Goal: Transaction & Acquisition: Book appointment/travel/reservation

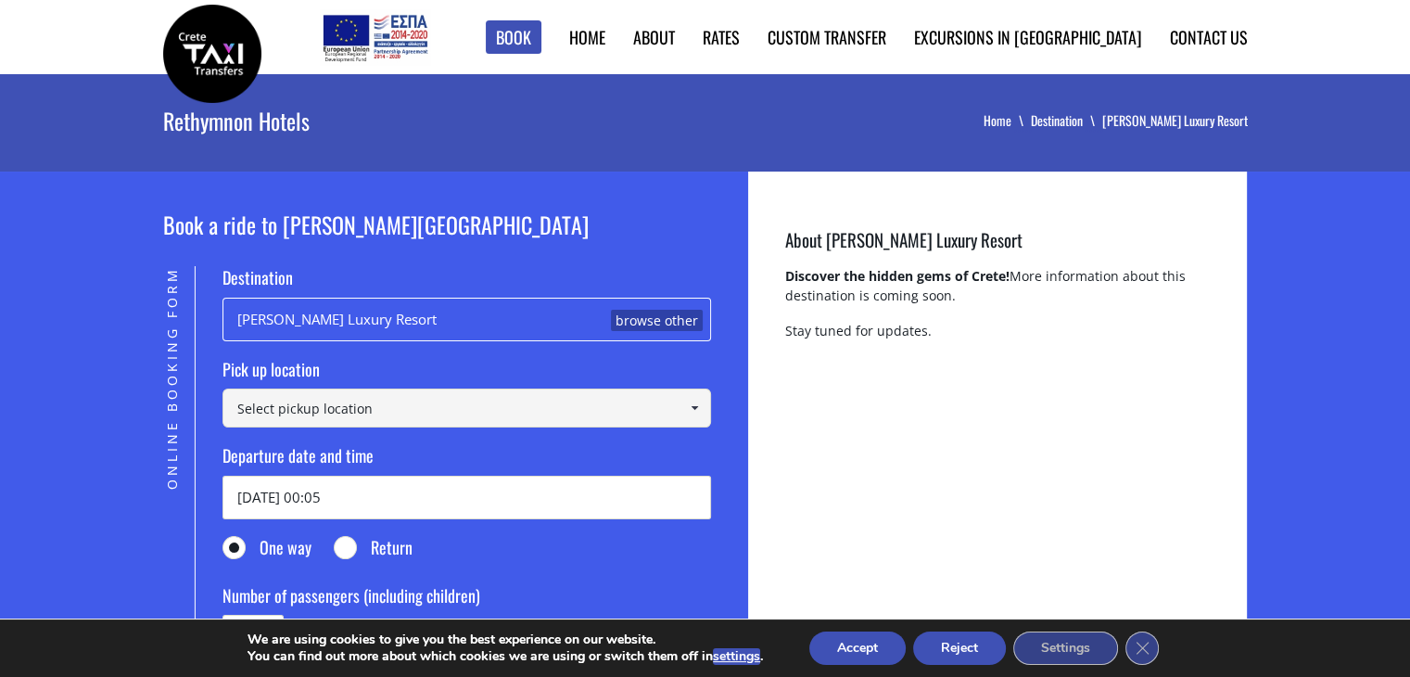
click at [426, 414] on input at bounding box center [467, 407] width 489 height 39
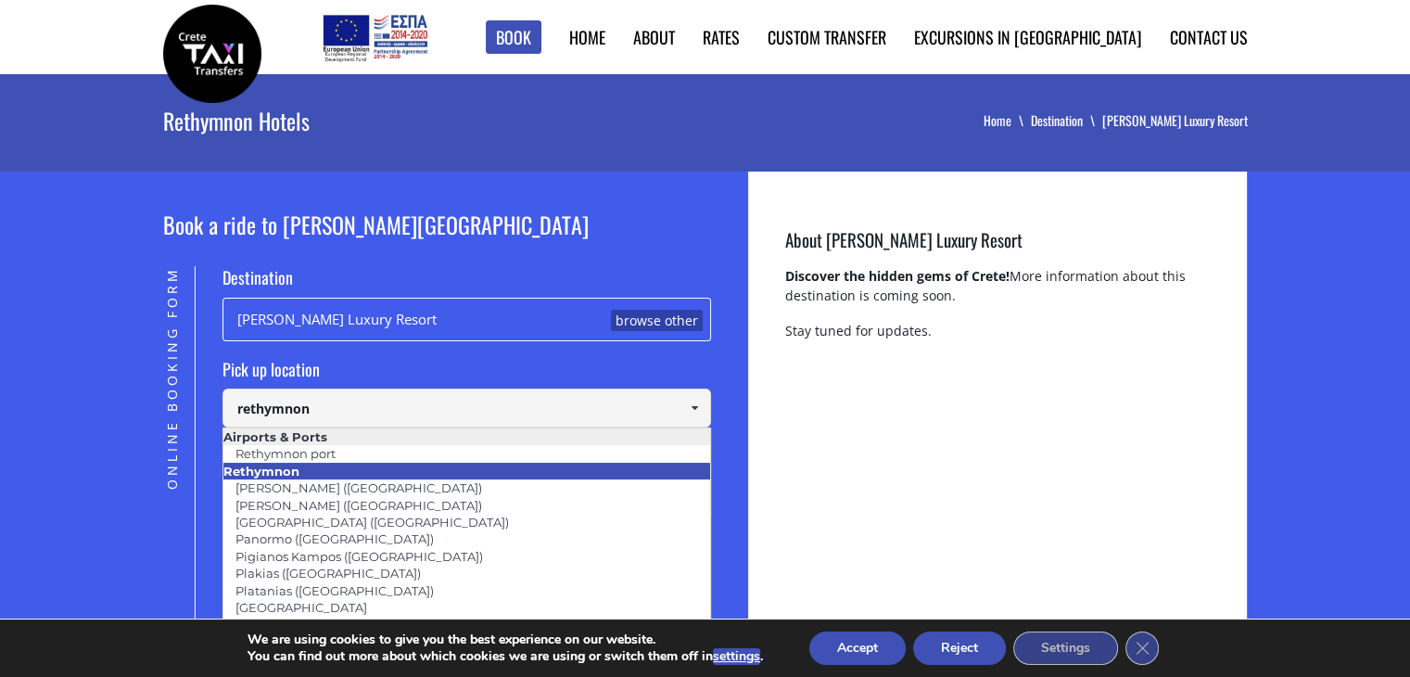
click at [308, 477] on li "Rethymnon" at bounding box center [466, 471] width 487 height 17
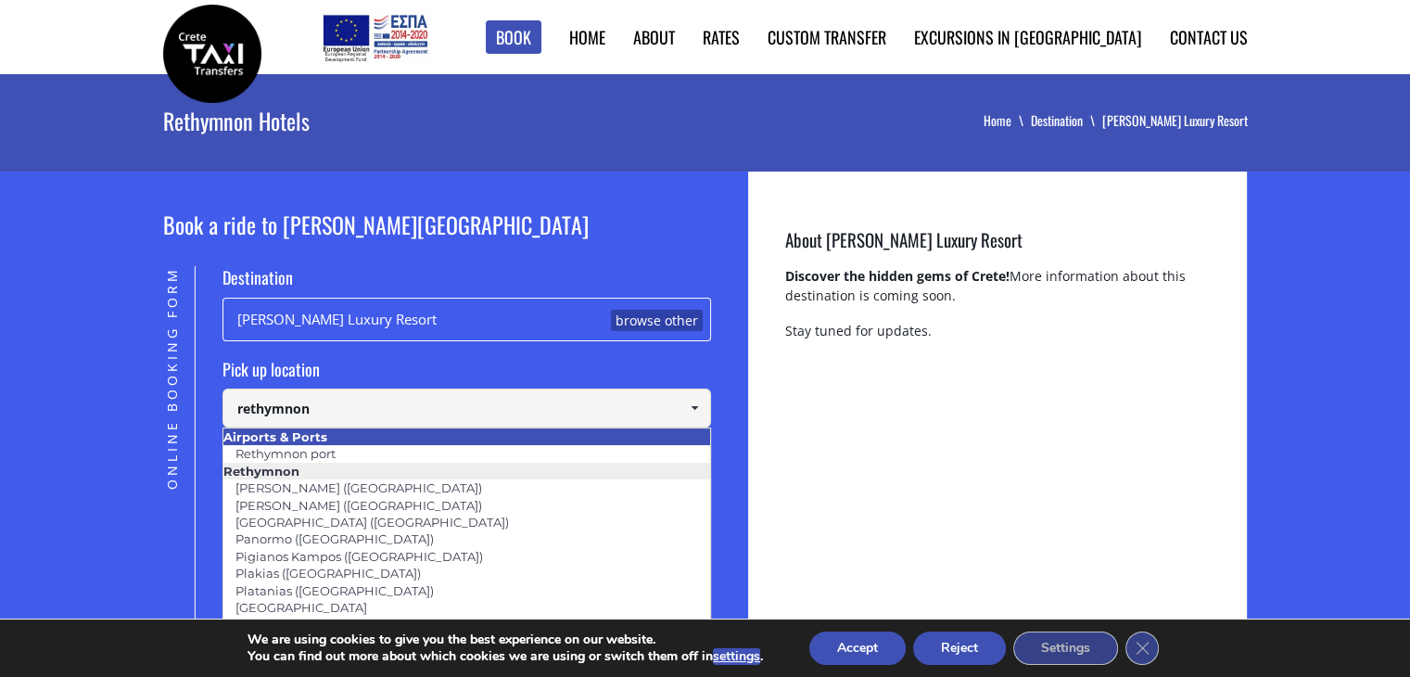
click at [329, 441] on li "Airports & Ports" at bounding box center [466, 436] width 487 height 17
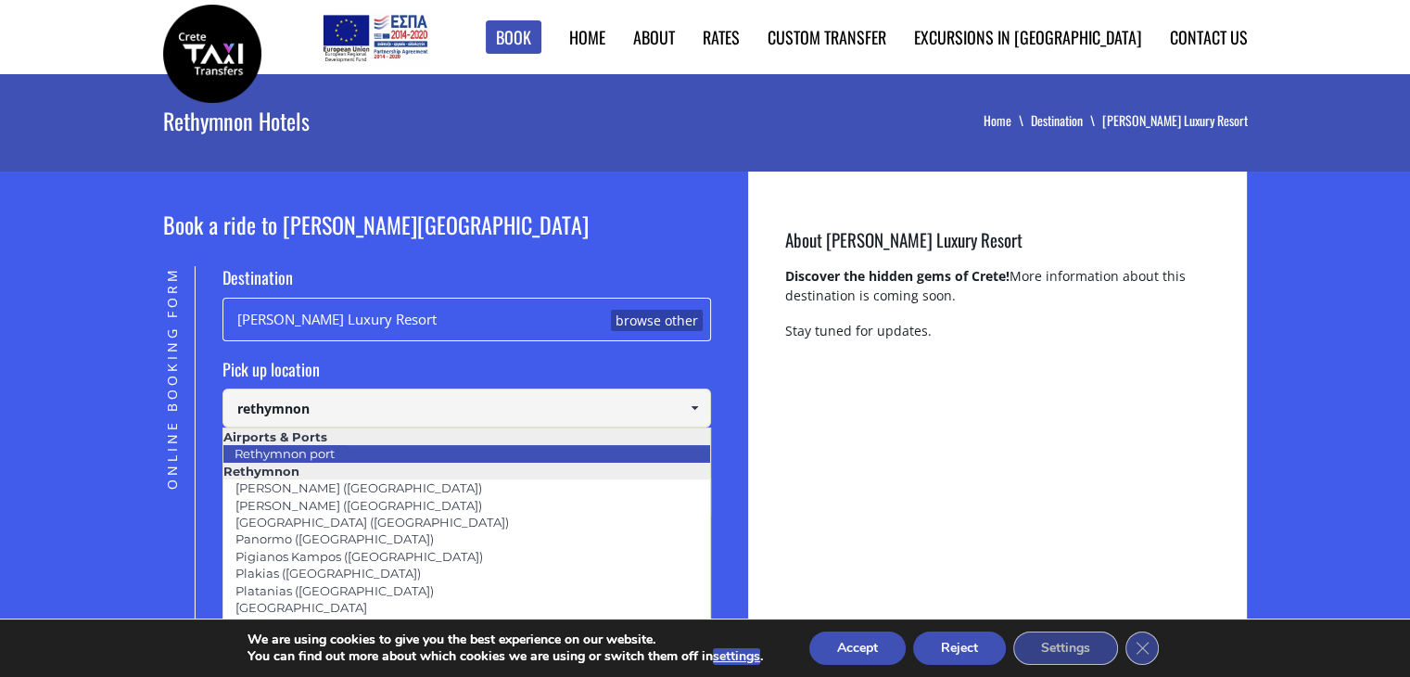
click at [329, 449] on link "Rethymnon port" at bounding box center [285, 453] width 124 height 26
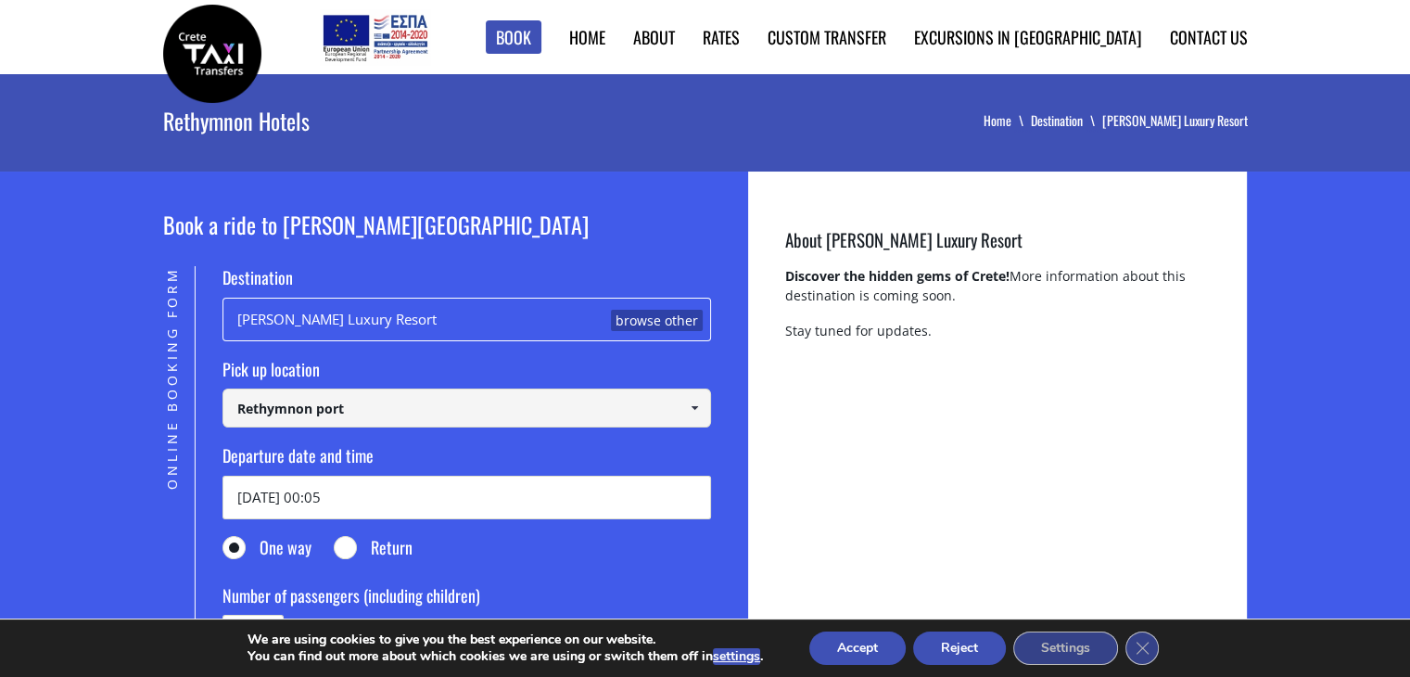
type input "Rethymnon port"
click at [348, 493] on input "02/09/2025 00:05" at bounding box center [467, 498] width 489 height 44
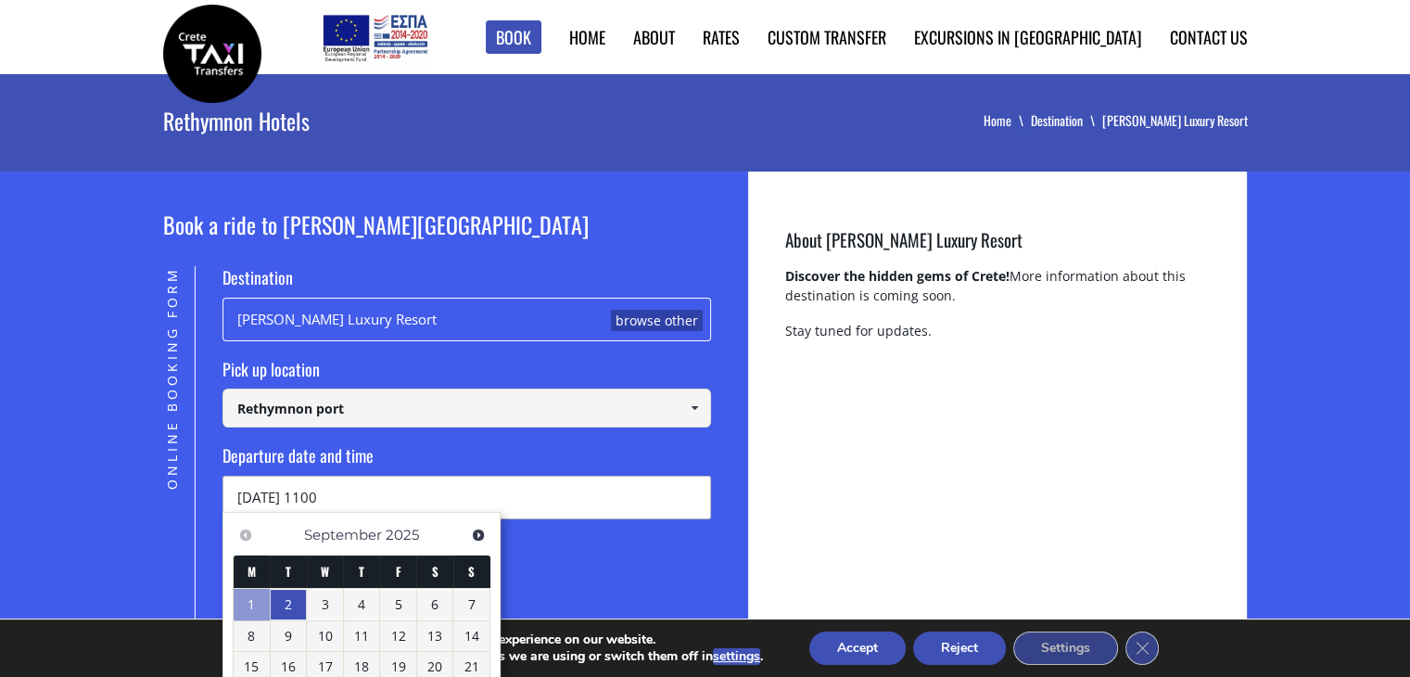
type input "02/09/2025 1100"
click at [541, 568] on form "Destination Oros Luxury Resort browse other Pick up location Select pickup loca…" at bounding box center [467, 543] width 489 height 555
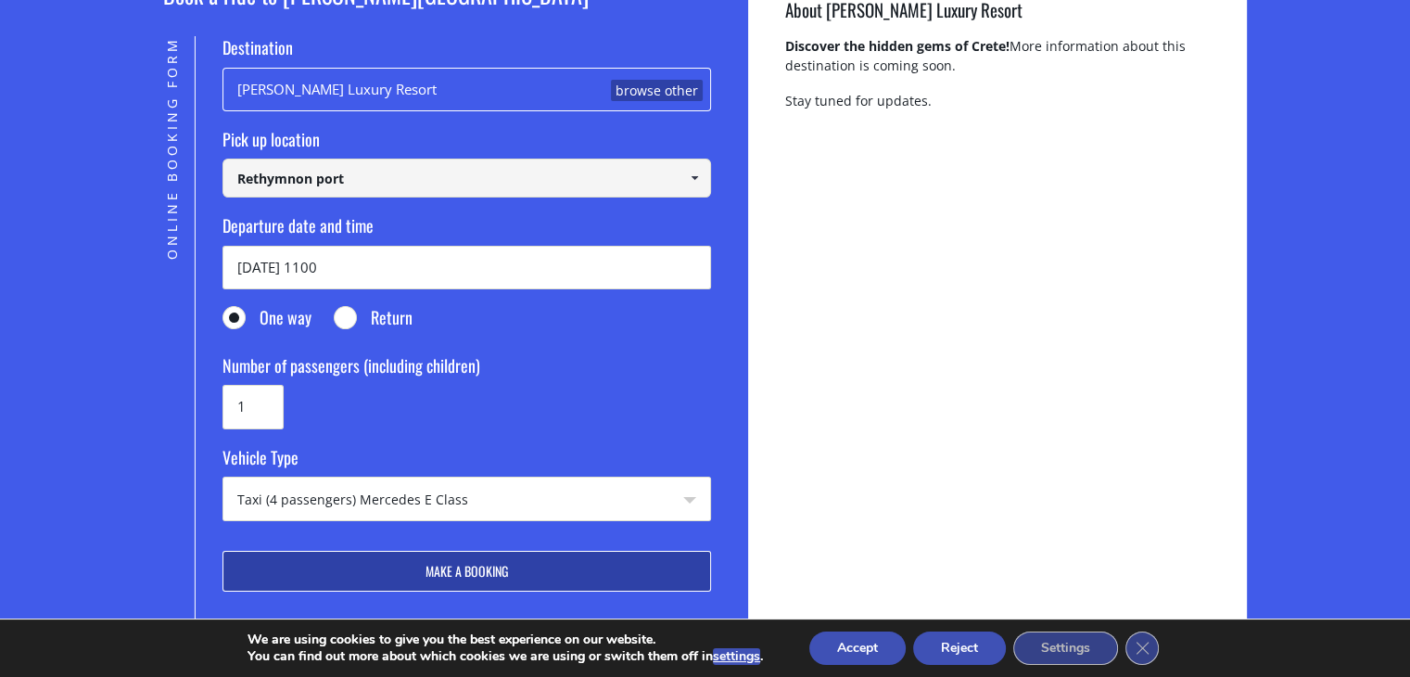
scroll to position [234, 0]
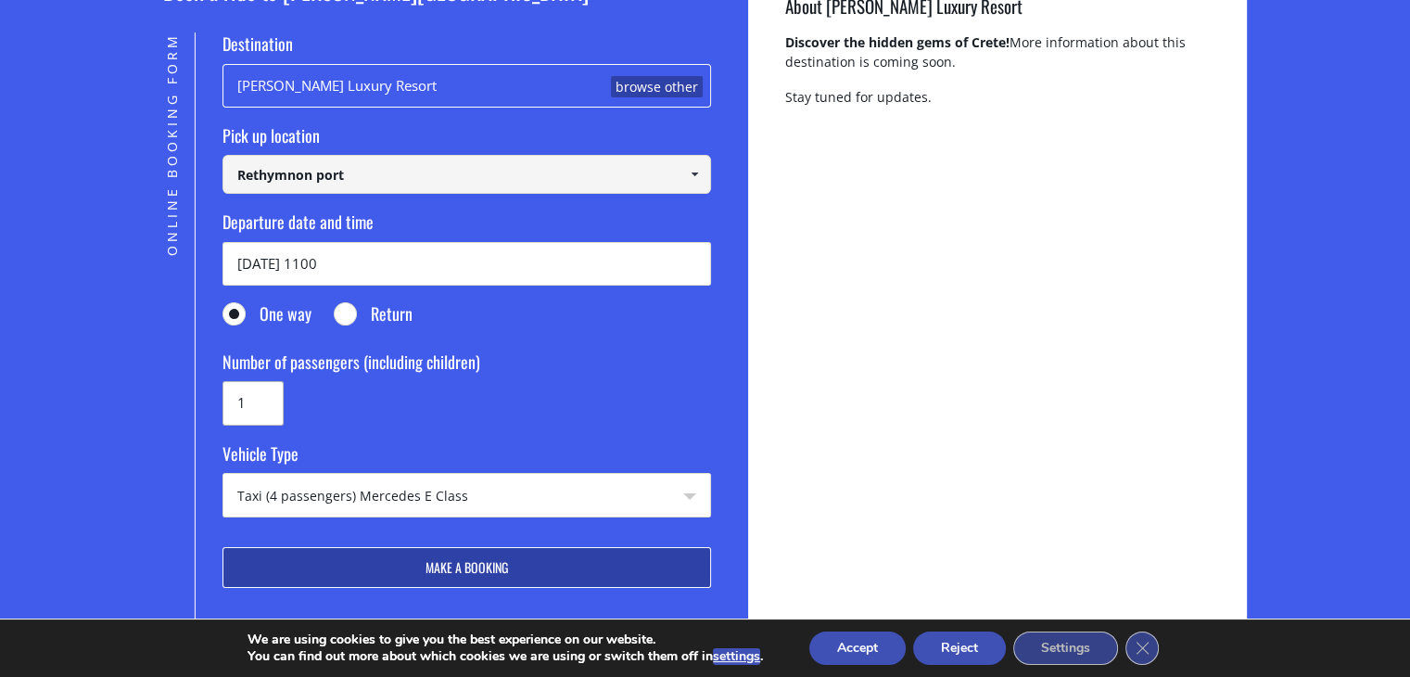
click at [252, 391] on input "1" at bounding box center [253, 403] width 61 height 44
type input "3"
click at [438, 425] on form "Destination Oros Luxury Resort browse other Pick up location Select pickup loca…" at bounding box center [467, 309] width 489 height 555
click at [701, 496] on select "Taxi (4 passengers) Mercedes E Class Mini Van (7 passengers) Mercedes Vito Mini…" at bounding box center [466, 496] width 487 height 45
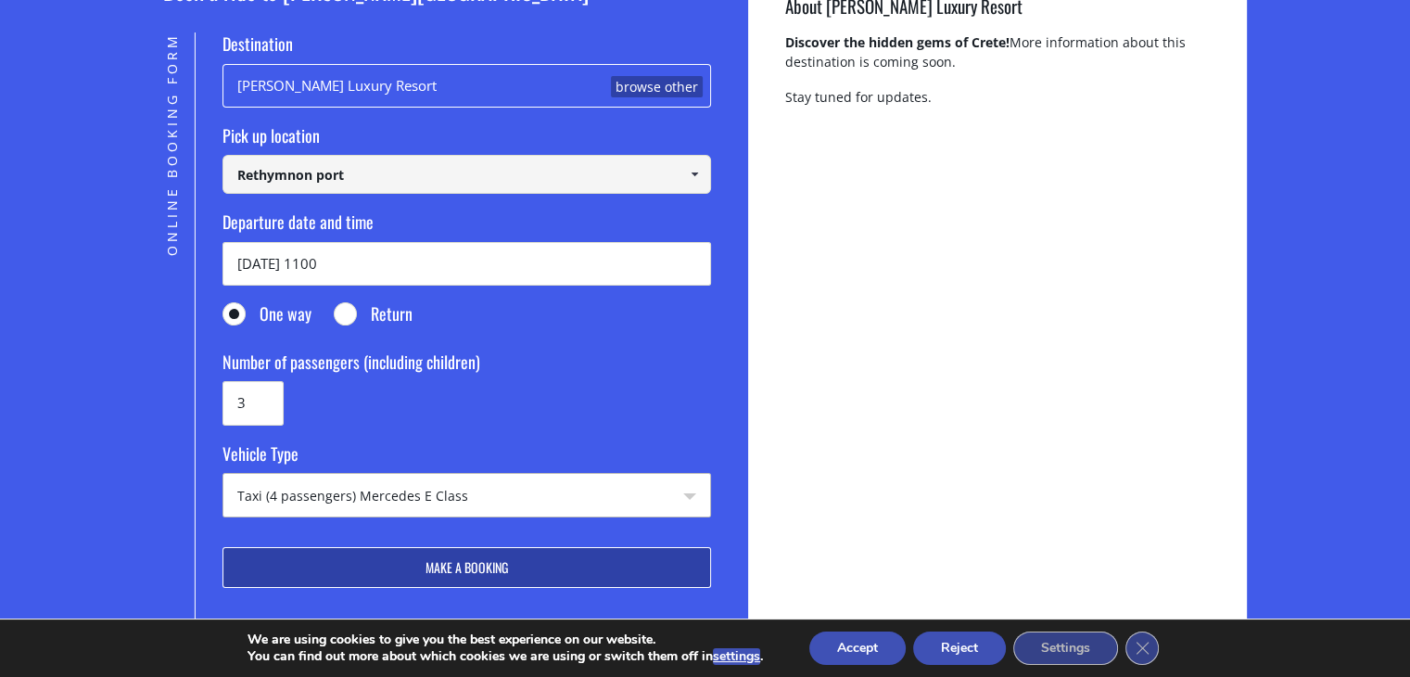
click at [497, 560] on button "Make a booking" at bounding box center [467, 567] width 489 height 41
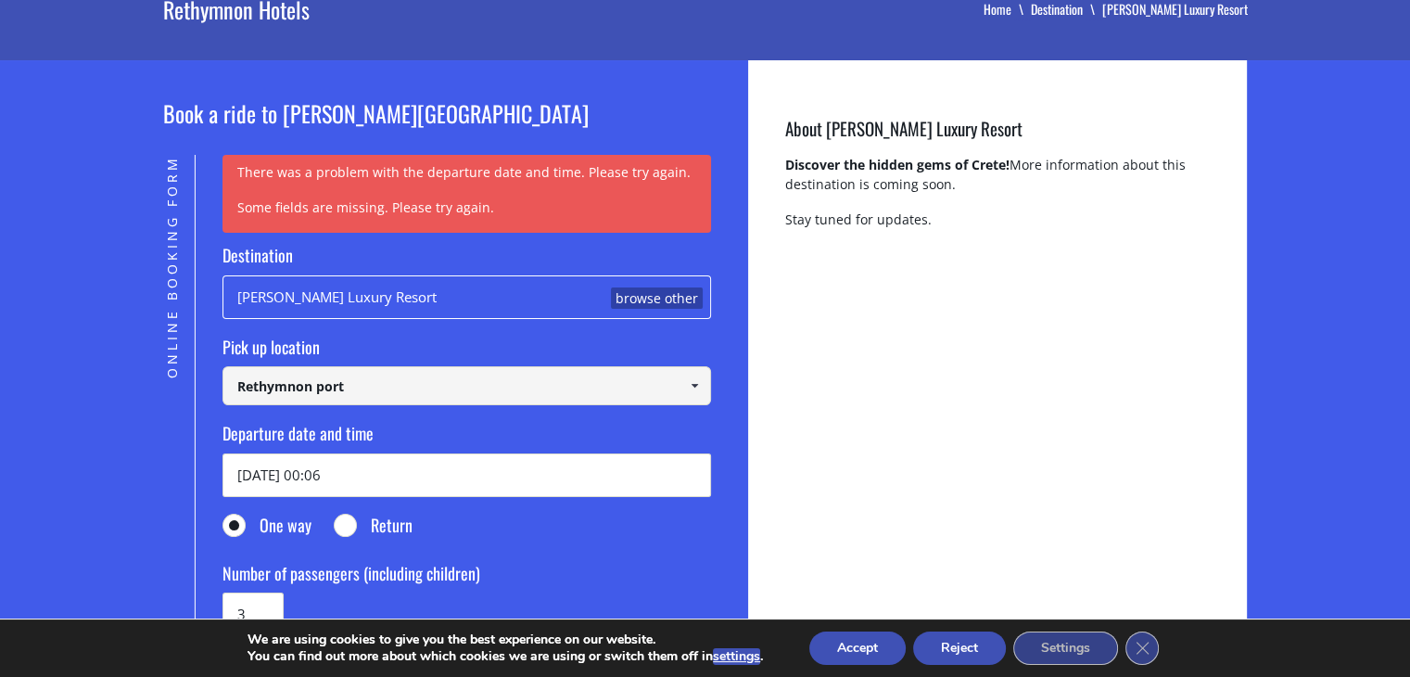
scroll to position [156, 0]
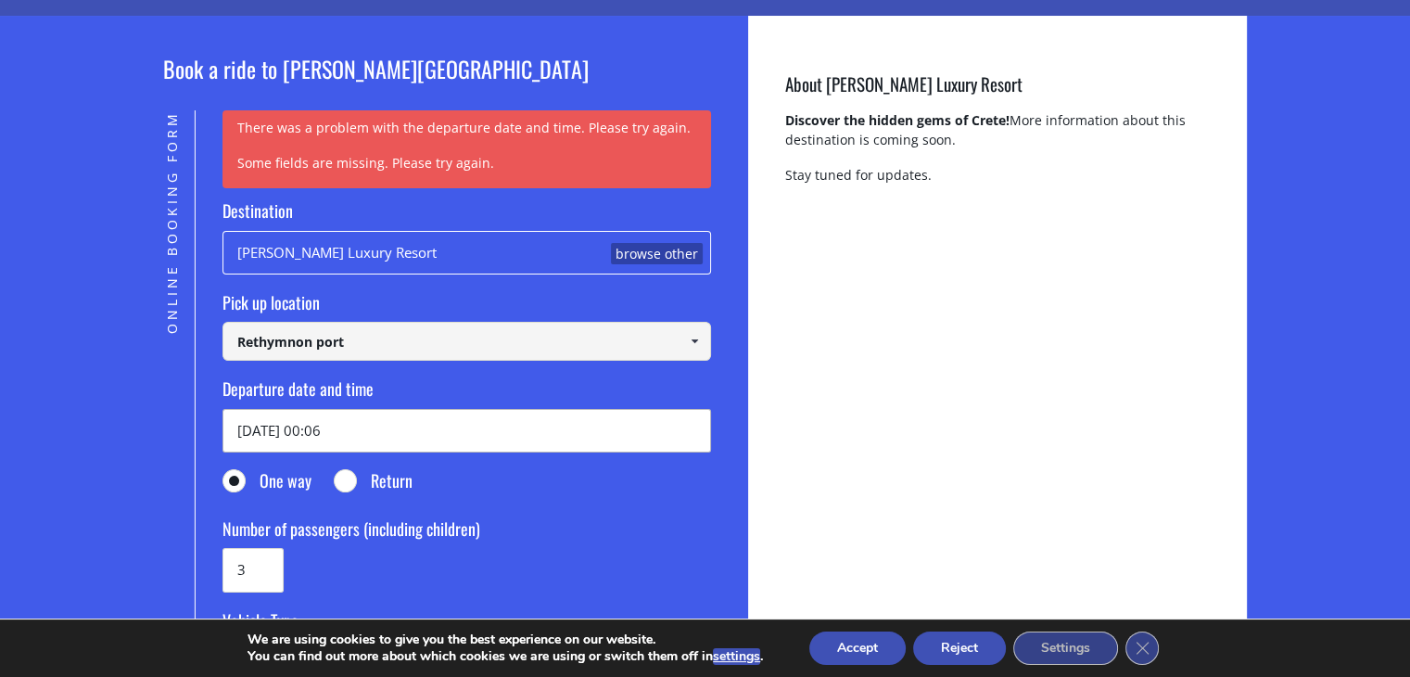
click at [345, 435] on input "02/09/2025 00:06" at bounding box center [467, 431] width 489 height 44
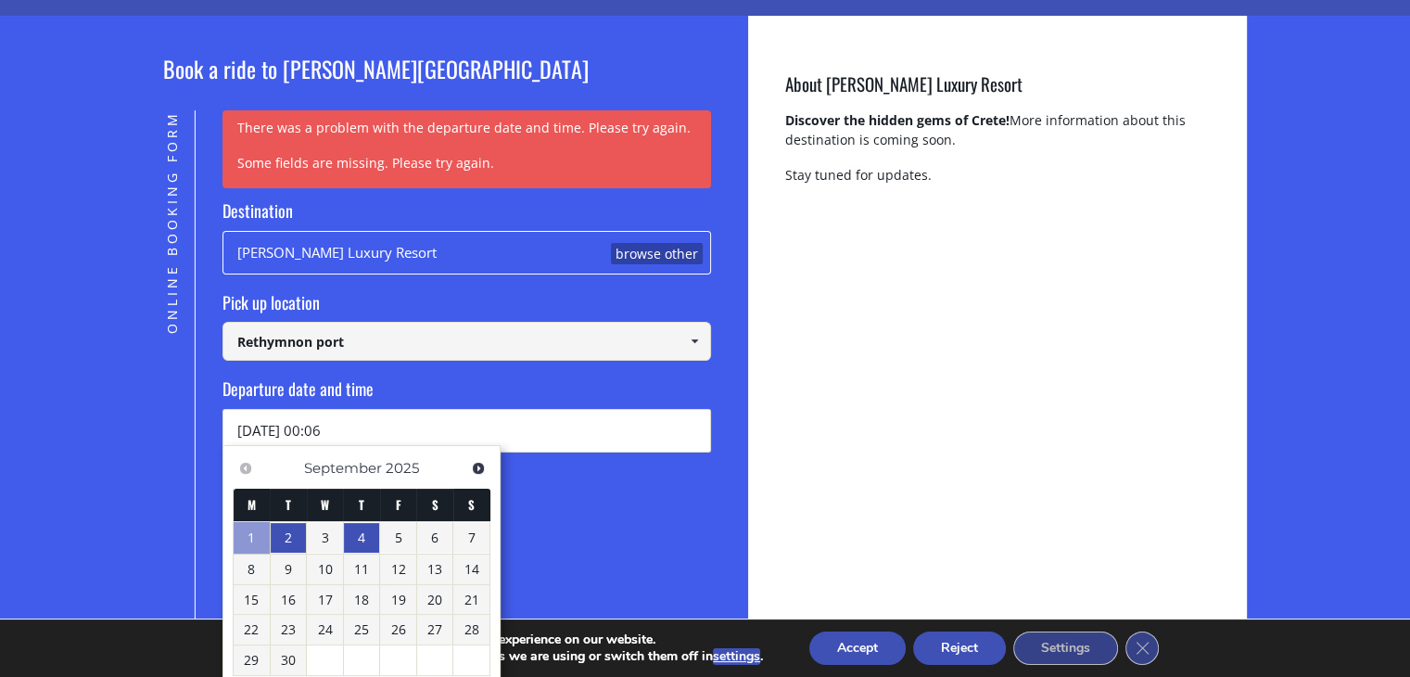
click at [349, 531] on link "4" at bounding box center [362, 538] width 36 height 30
click at [347, 434] on input "04/09/2025 00:06" at bounding box center [467, 431] width 489 height 44
click at [327, 427] on input "04/09/2025 1100" at bounding box center [467, 431] width 489 height 44
type input "04/09/2025 1100"
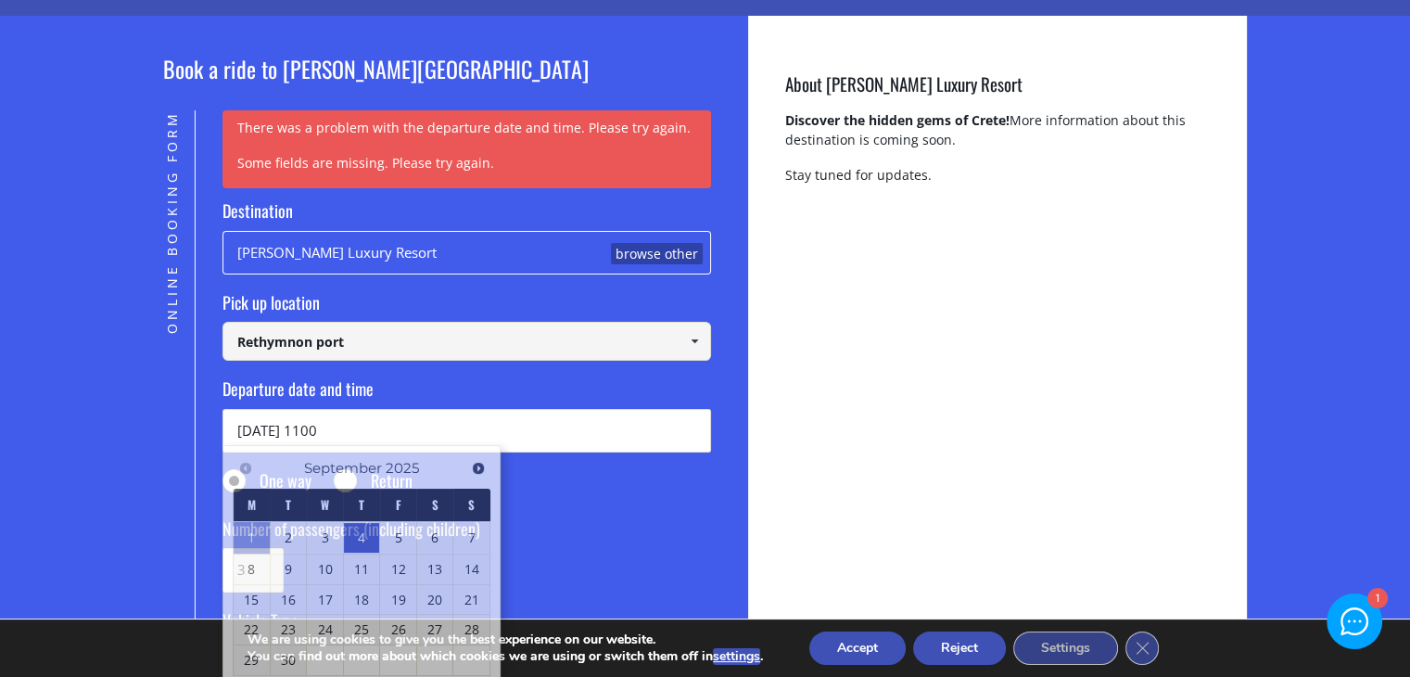
click at [525, 504] on form "Destination Oros Luxury Resort browse other Pick up location Rethymnon port Sel…" at bounding box center [467, 476] width 489 height 555
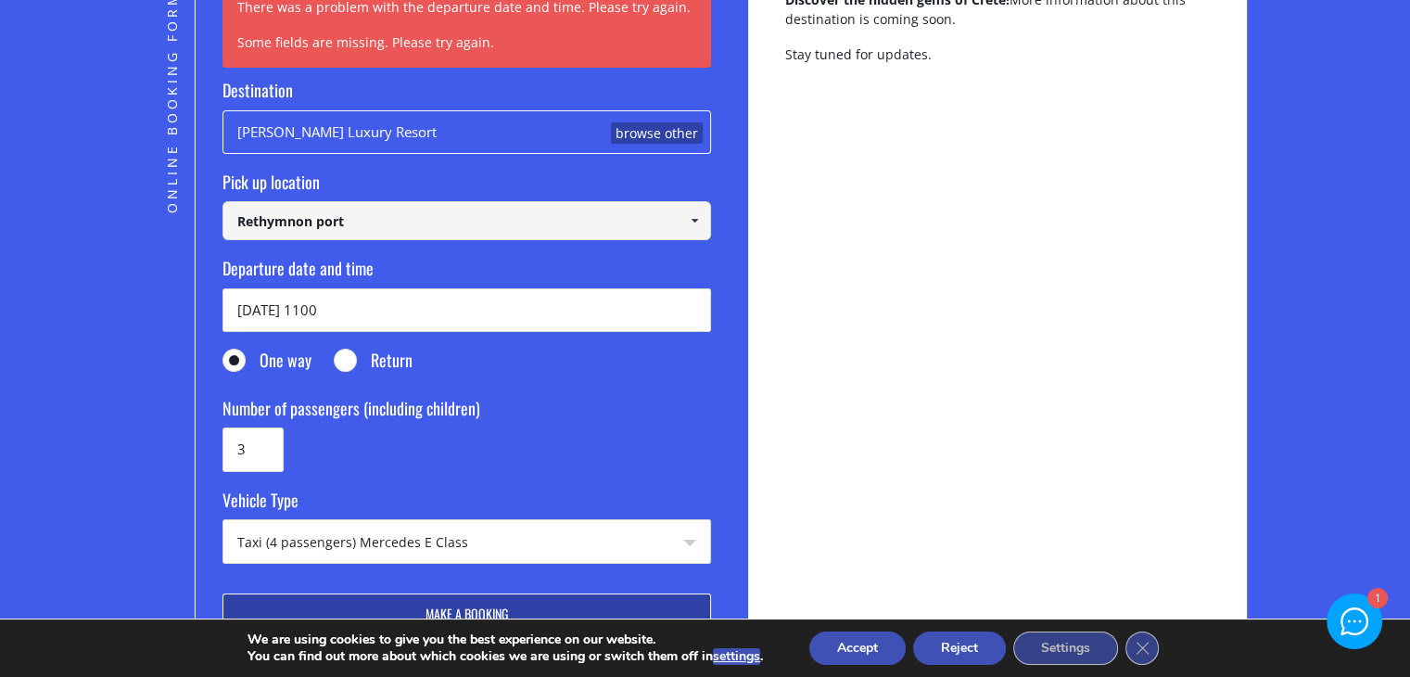
scroll to position [282, 0]
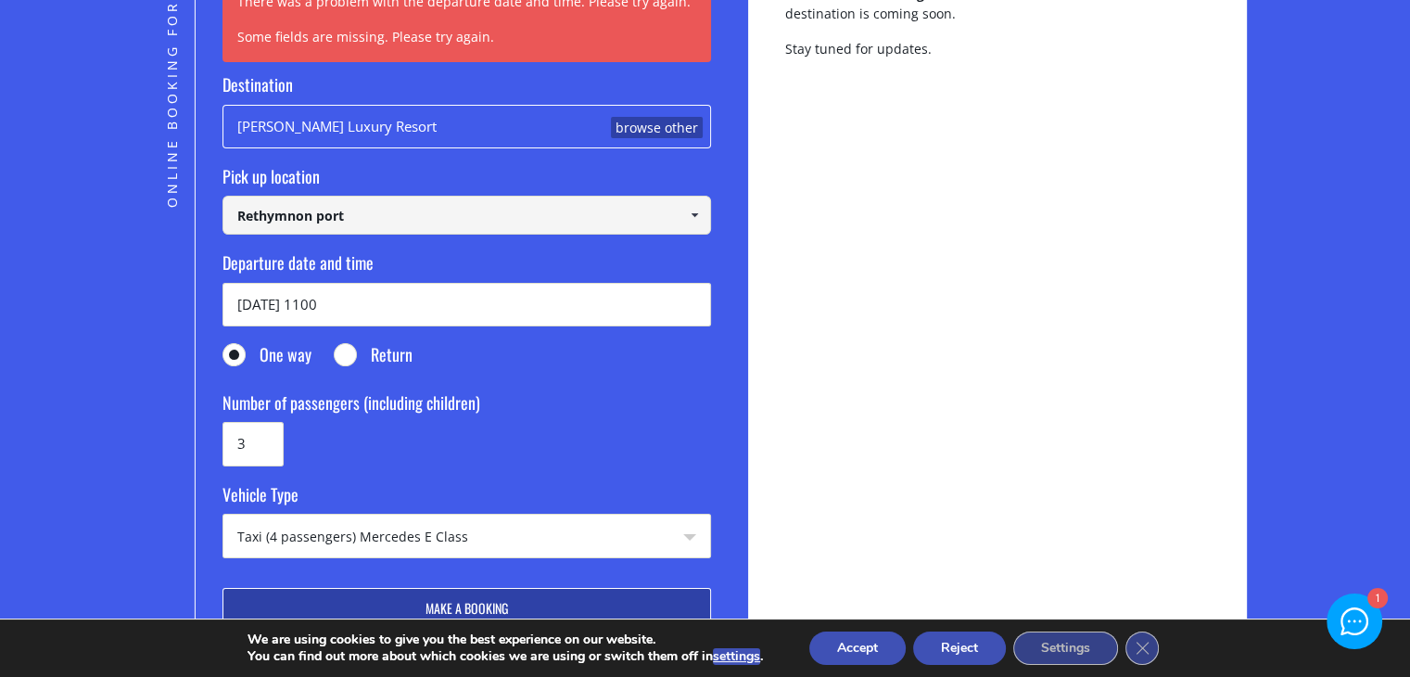
click at [429, 606] on button "Make a booking" at bounding box center [467, 608] width 489 height 41
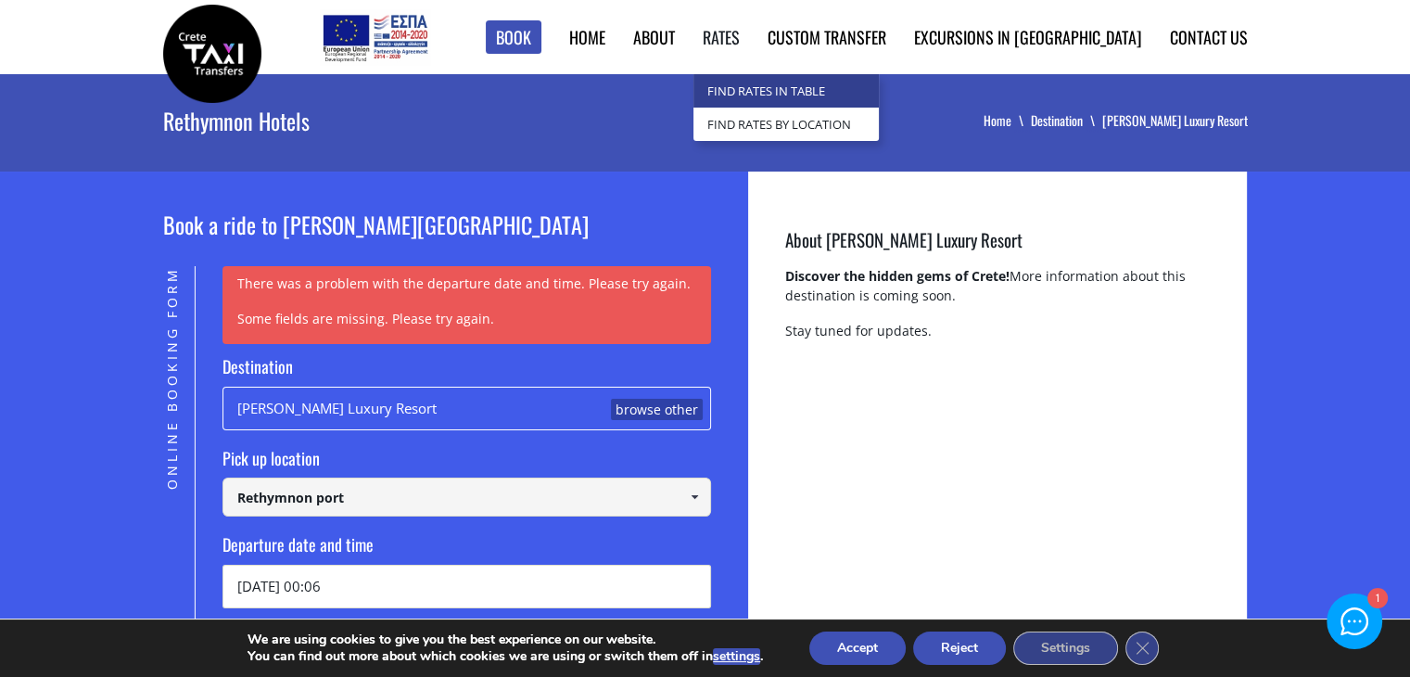
click at [818, 95] on link "Find Rates in Table" at bounding box center [785, 90] width 185 height 33
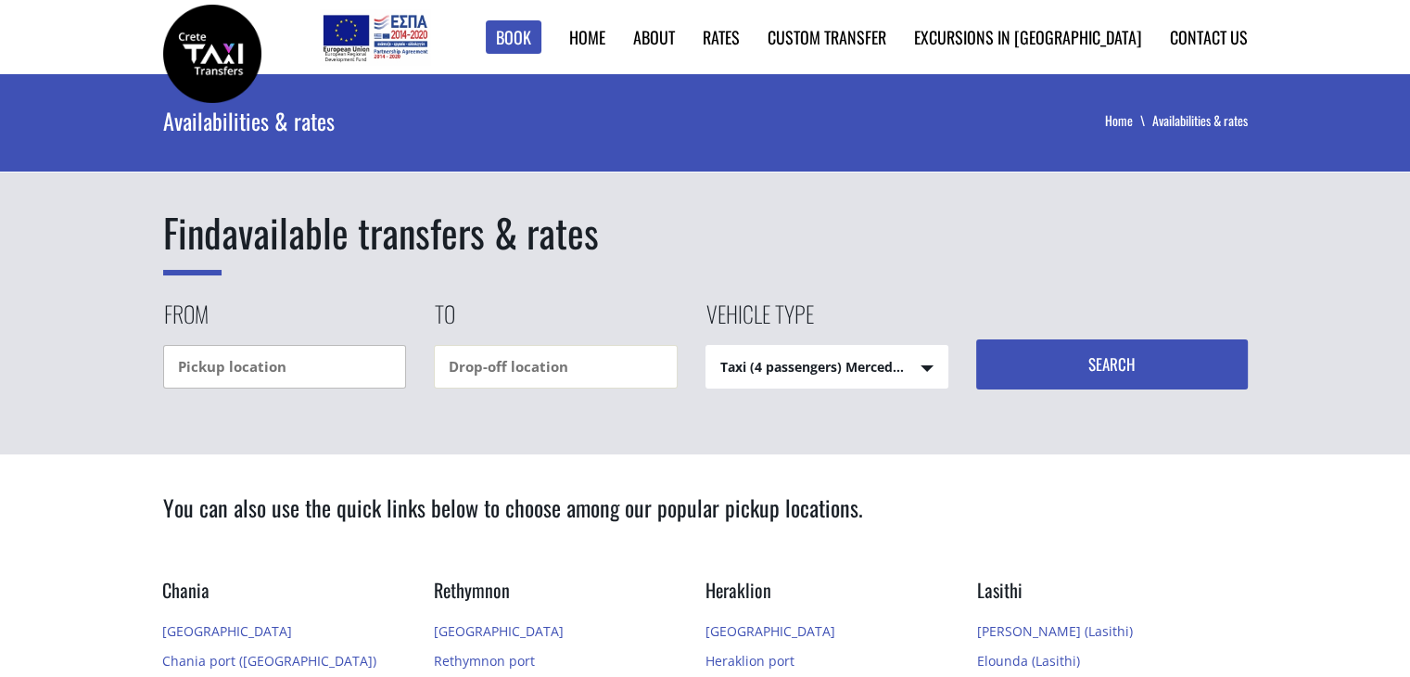
click at [219, 369] on input "text" at bounding box center [285, 367] width 244 height 44
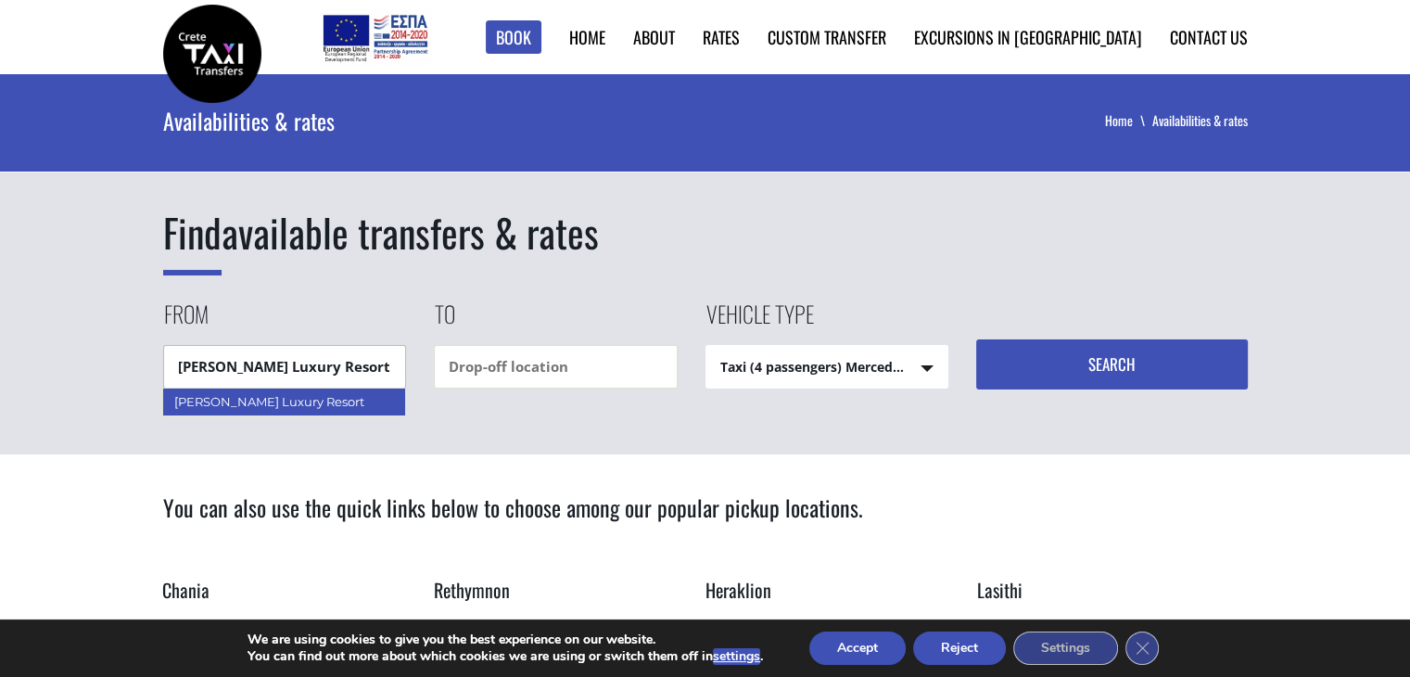
click at [257, 405] on div "Oros Luxury Resort" at bounding box center [284, 402] width 244 height 28
type input "Oros Luxury Resort"
click at [536, 367] on input "text" at bounding box center [556, 367] width 244 height 44
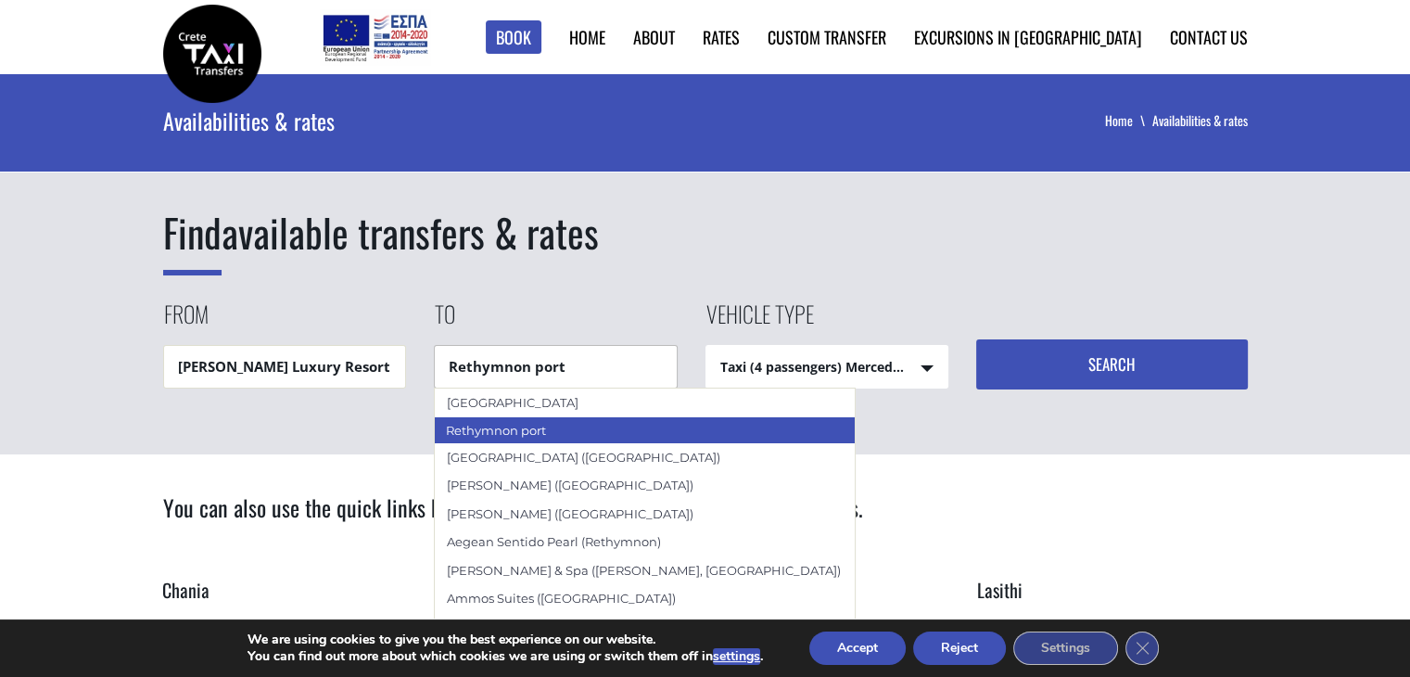
click at [503, 427] on div "Rethymnon port" at bounding box center [645, 430] width 422 height 28
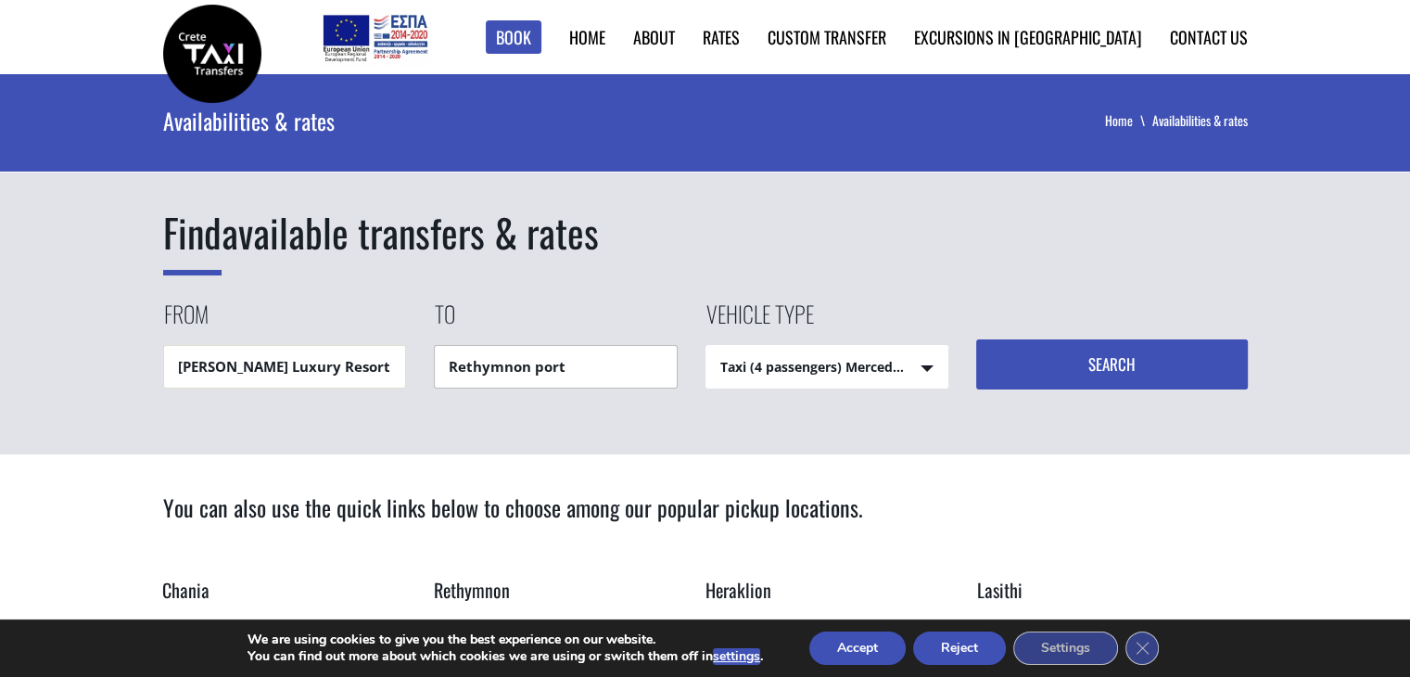
type input "Rethymnon port"
click at [1075, 372] on button "Search" at bounding box center [1112, 364] width 272 height 50
